Goal: Book appointment/travel/reservation

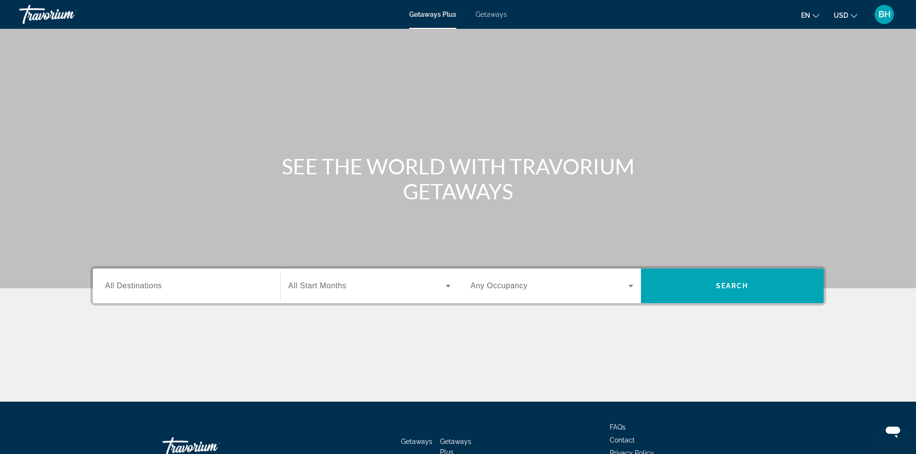
click at [145, 281] on input "Destination All Destinations" at bounding box center [186, 287] width 162 height 12
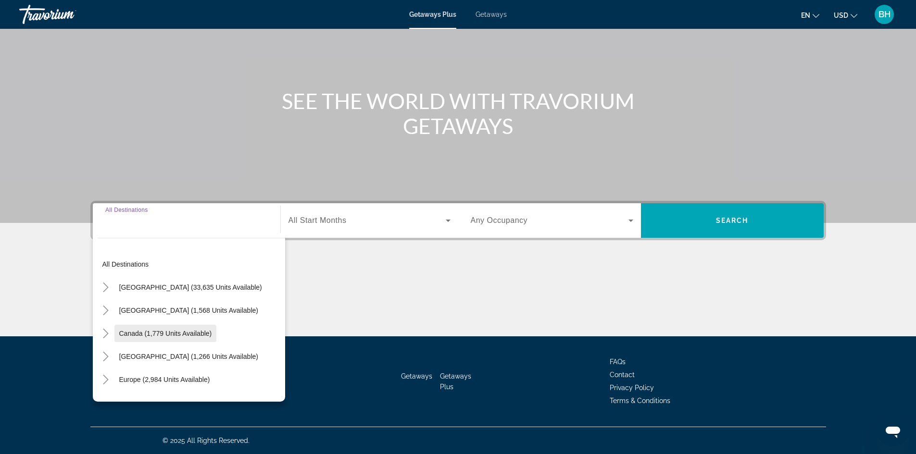
scroll to position [48, 0]
click at [154, 328] on span "Europe (2,984 units available)" at bounding box center [164, 332] width 91 height 8
type input "**********"
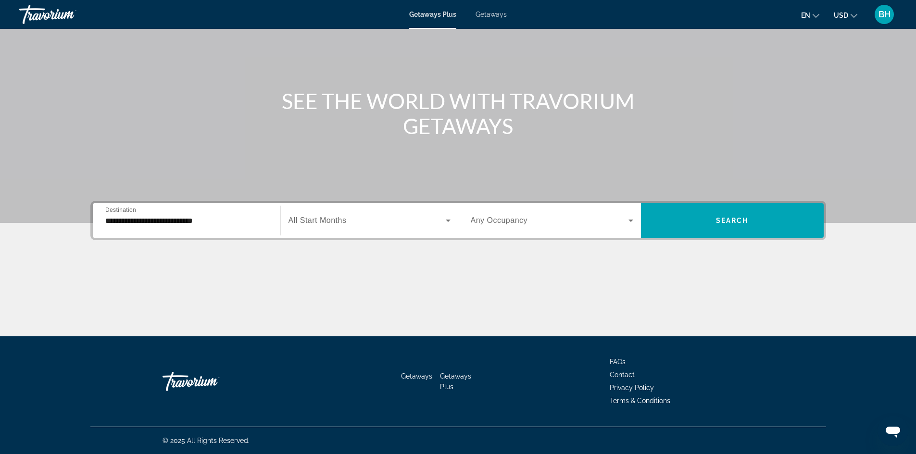
click at [336, 219] on span "All Start Months" at bounding box center [317, 220] width 58 height 8
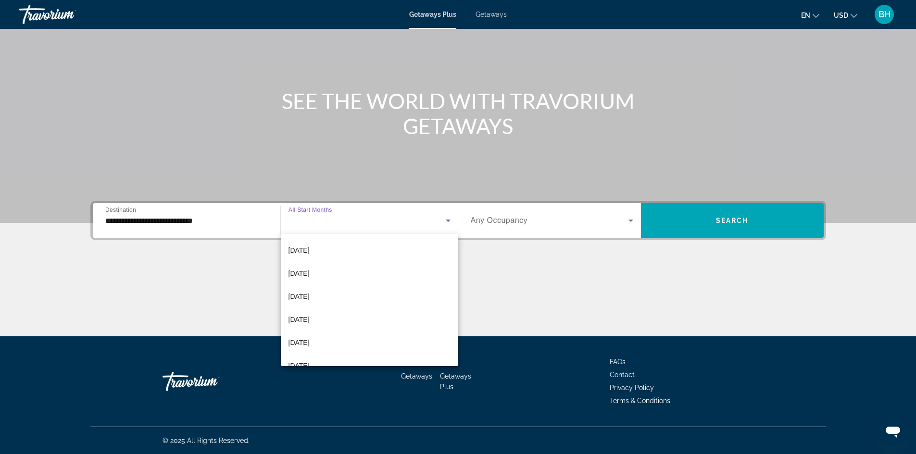
scroll to position [101, 0]
click at [308, 328] on span "[DATE]" at bounding box center [298, 333] width 21 height 12
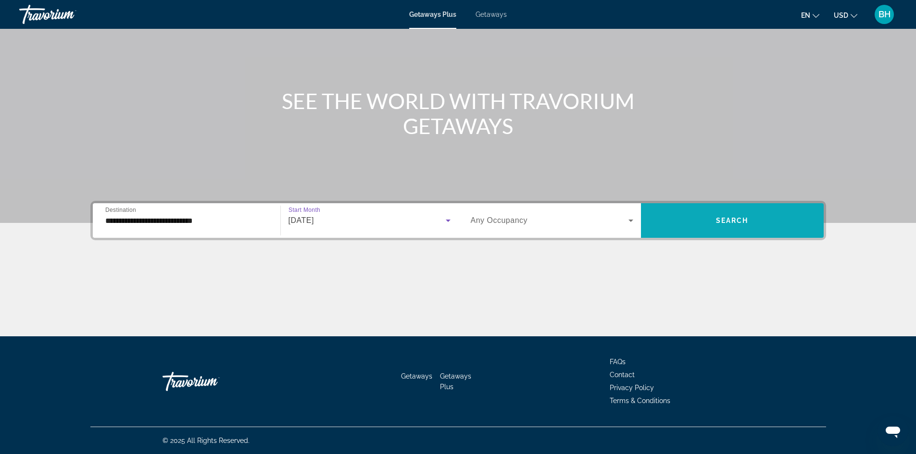
click at [688, 221] on span "Search widget" at bounding box center [732, 220] width 183 height 23
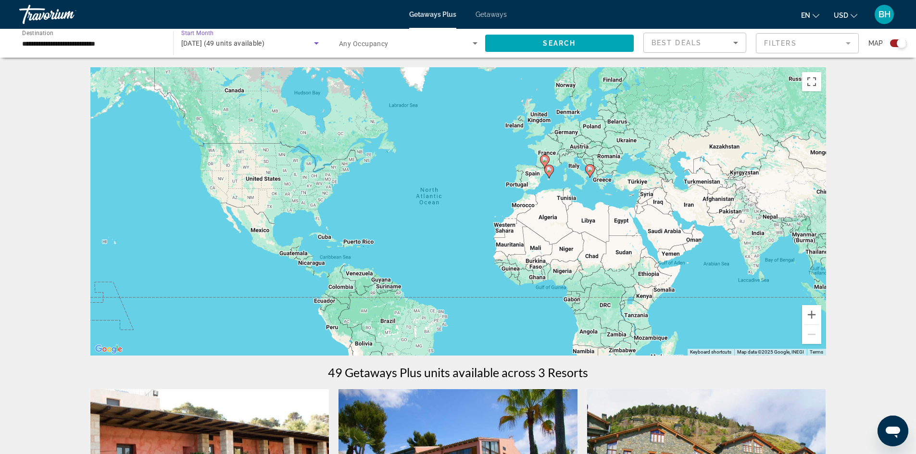
click at [231, 41] on span "[DATE] (49 units available)" at bounding box center [223, 43] width 84 height 8
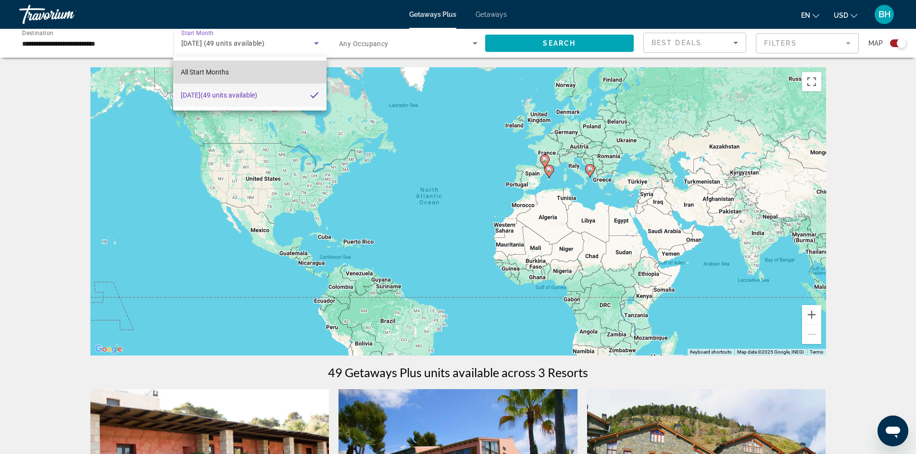
click at [223, 71] on span "All Start Months" at bounding box center [205, 72] width 48 height 8
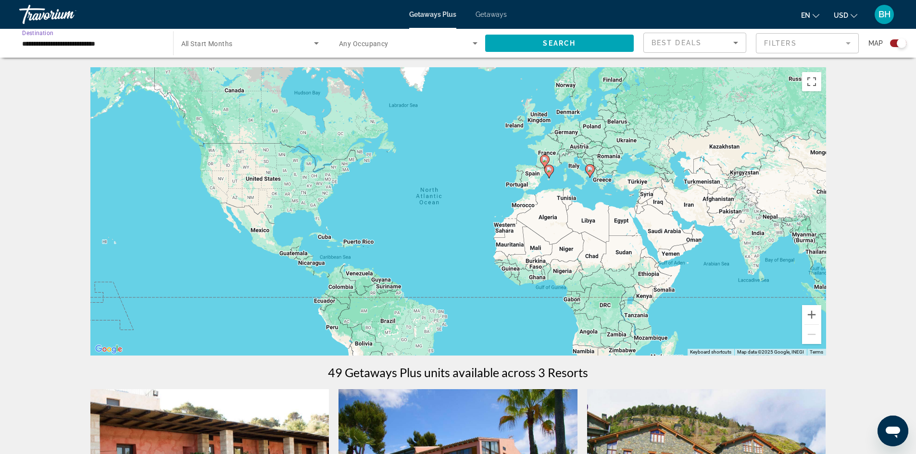
click at [69, 42] on input "**********" at bounding box center [91, 44] width 138 height 12
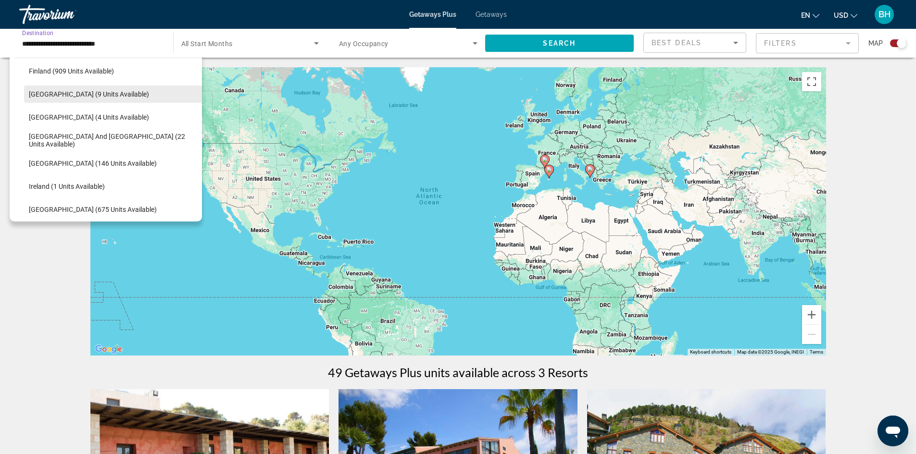
scroll to position [249, 0]
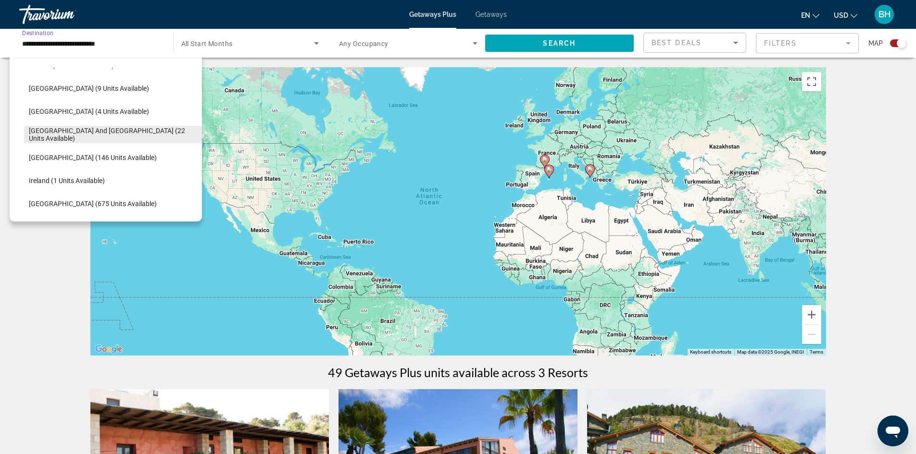
click at [67, 133] on span "[GEOGRAPHIC_DATA] and [GEOGRAPHIC_DATA] (22 units available)" at bounding box center [113, 134] width 168 height 15
type input "**********"
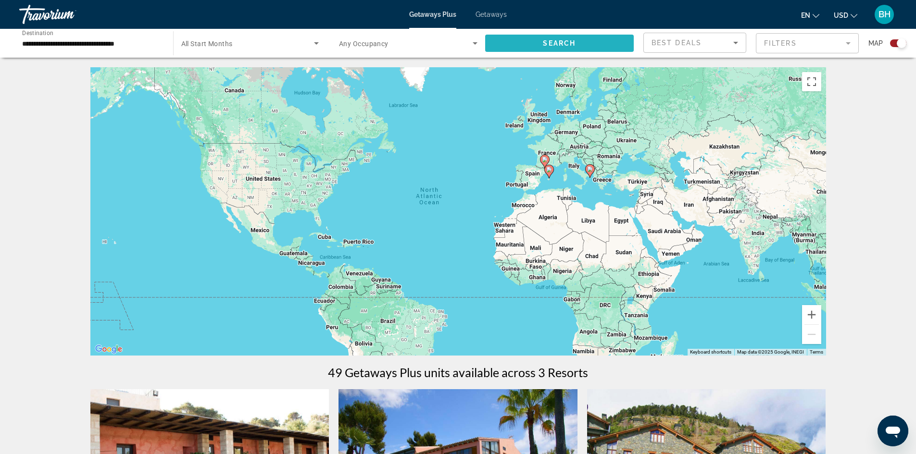
click at [543, 40] on span "Search" at bounding box center [559, 43] width 33 height 8
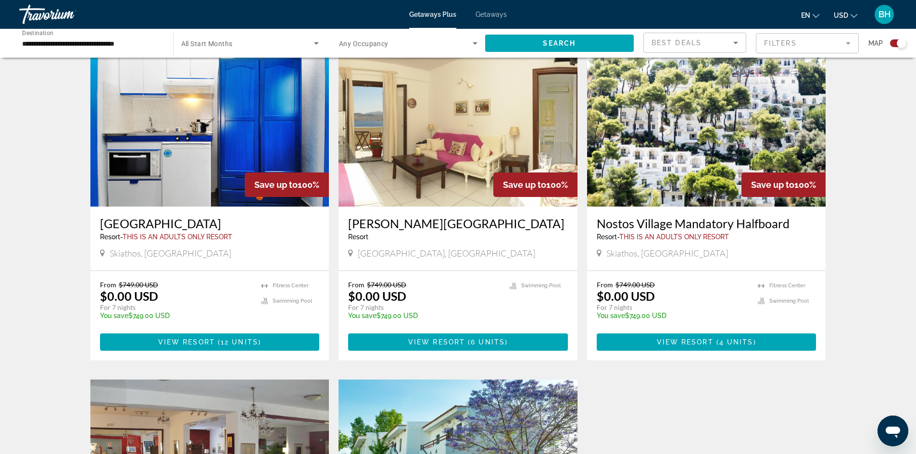
scroll to position [288, 0]
